Goal: Find specific page/section: Find specific page/section

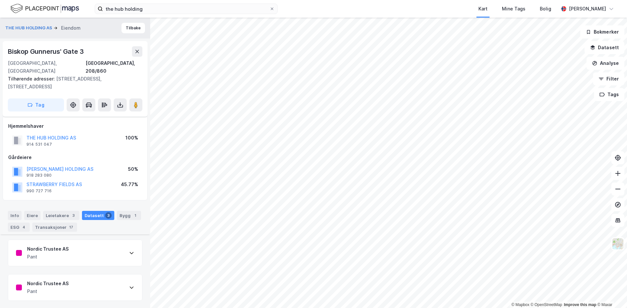
scroll to position [244, 0]
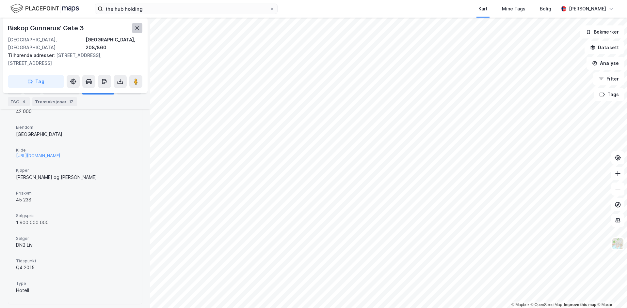
click at [139, 26] on icon at bounding box center [136, 27] width 5 height 5
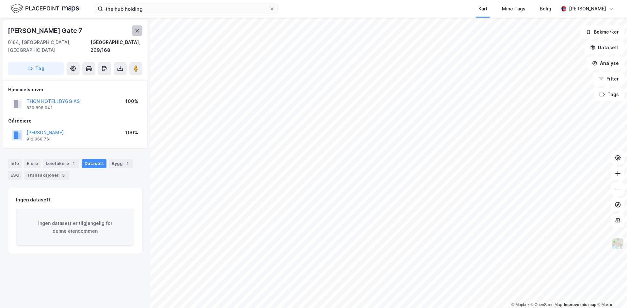
click at [135, 26] on button at bounding box center [137, 30] width 10 height 10
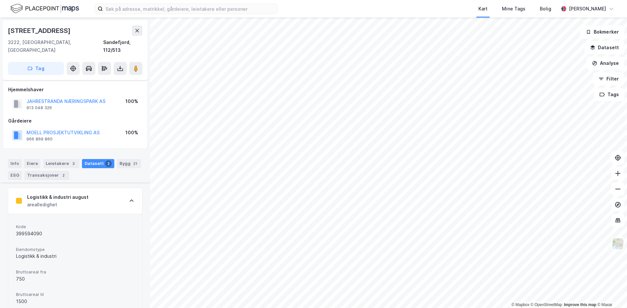
scroll to position [157, 0]
